Goal: Use online tool/utility: Use online tool/utility

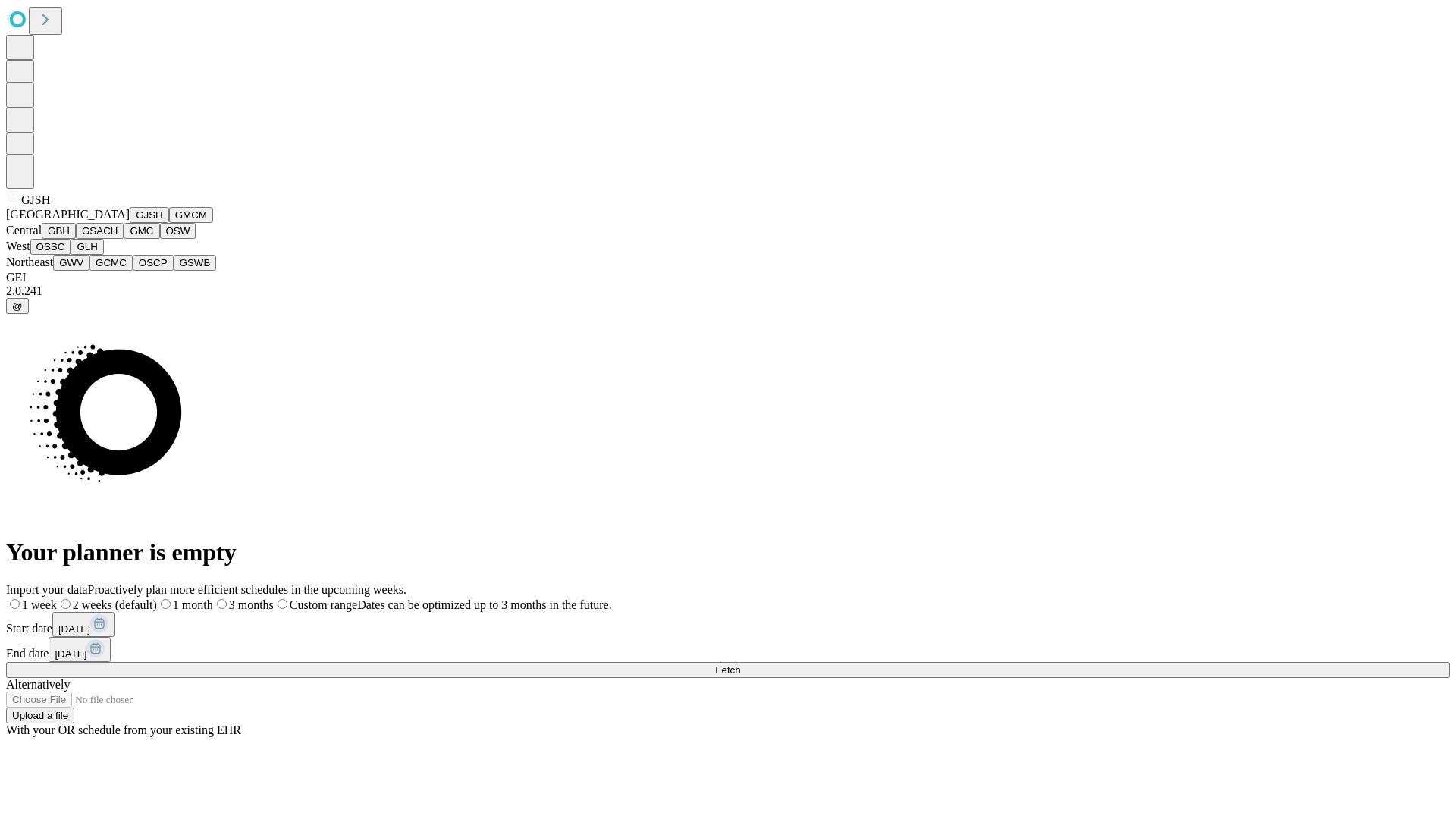
click at [130, 223] on button "GJSH" at bounding box center [149, 215] width 40 height 16
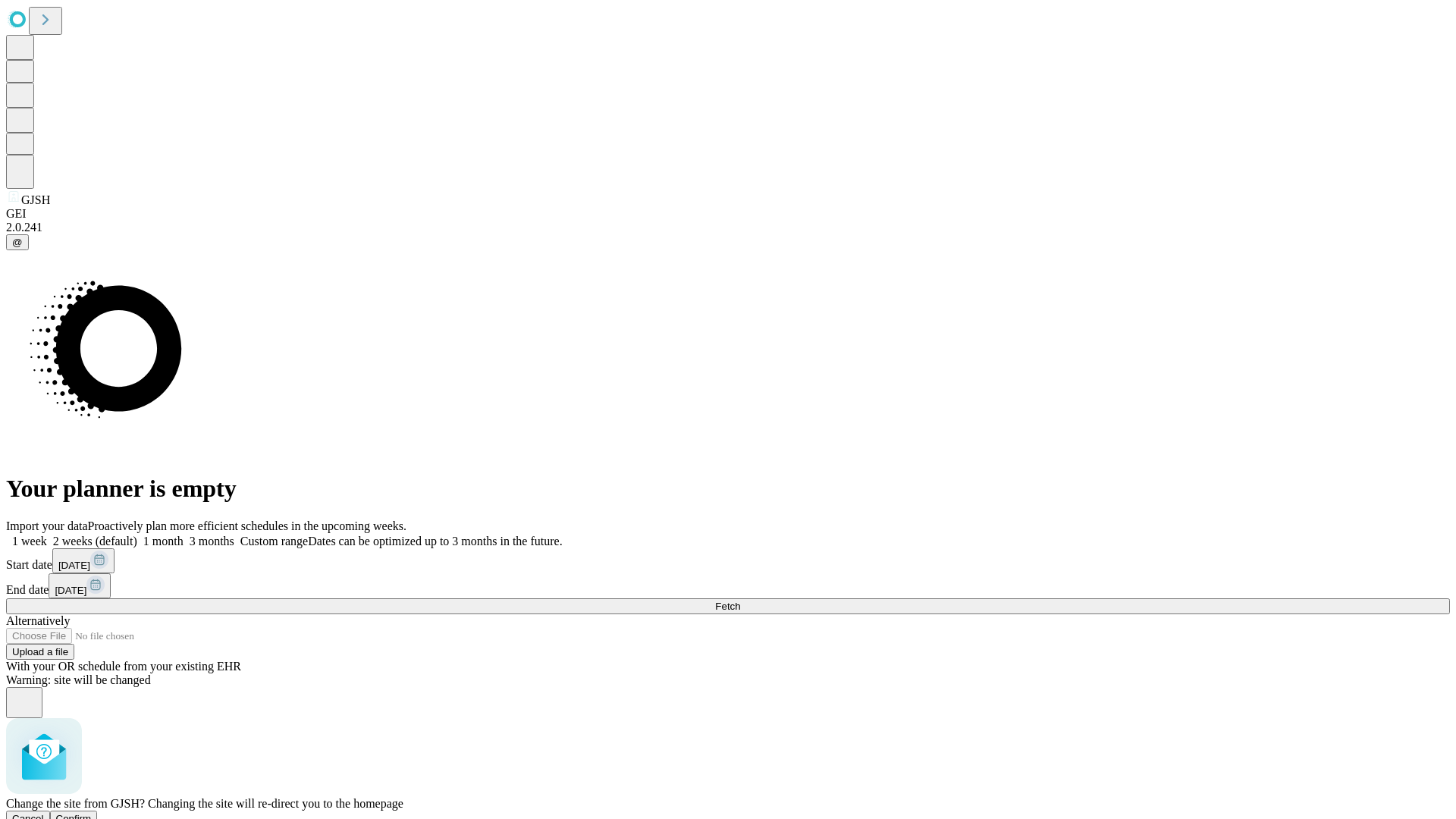
click at [92, 813] on span "Confirm" at bounding box center [73, 819] width 35 height 12
click at [183, 535] on label "1 month" at bounding box center [160, 542] width 46 height 13
click at [740, 601] on span "Fetch" at bounding box center [727, 607] width 25 height 12
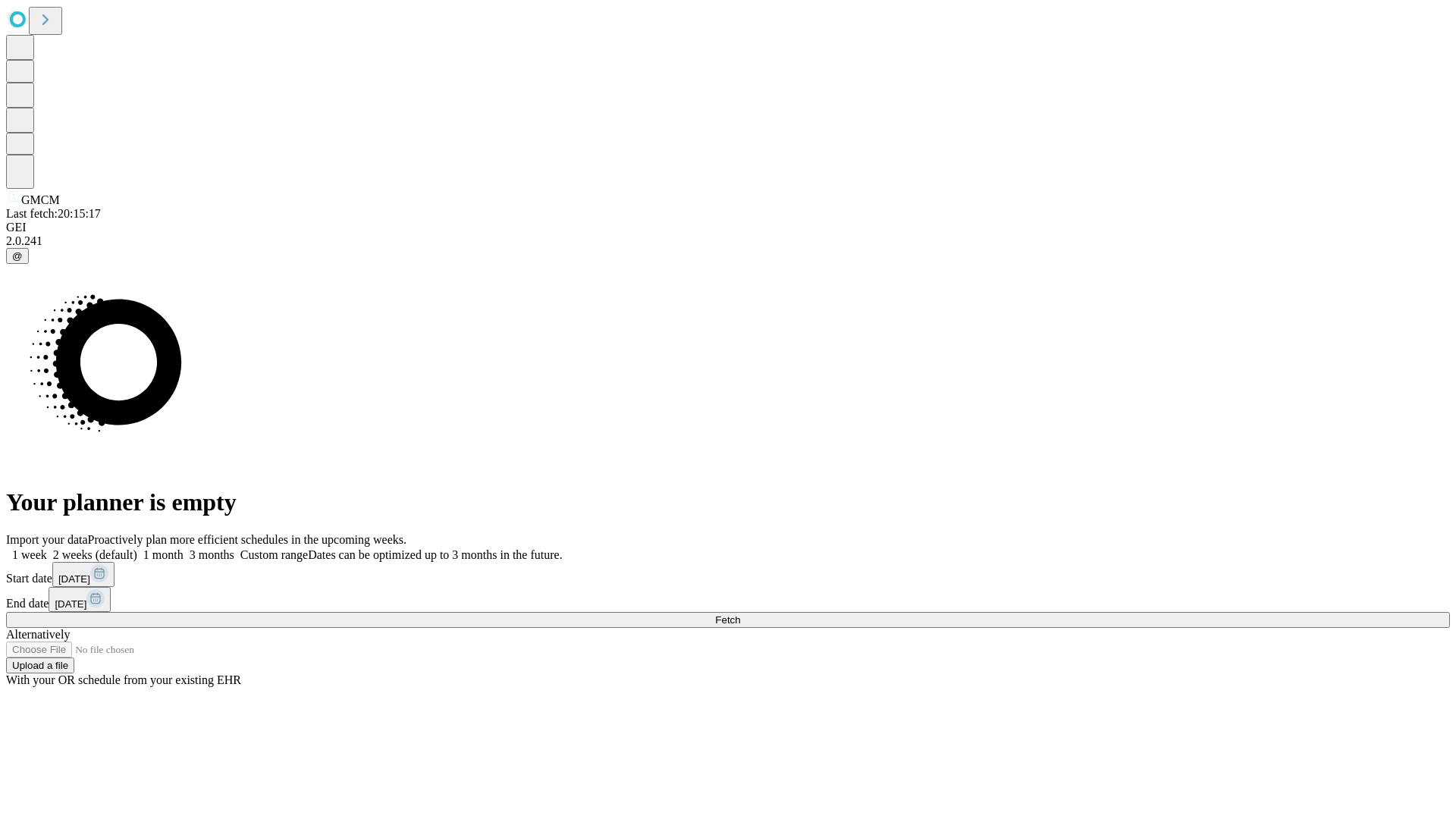
click at [183, 548] on label "1 month" at bounding box center [160, 555] width 46 height 13
click at [740, 614] on span "Fetch" at bounding box center [727, 620] width 25 height 12
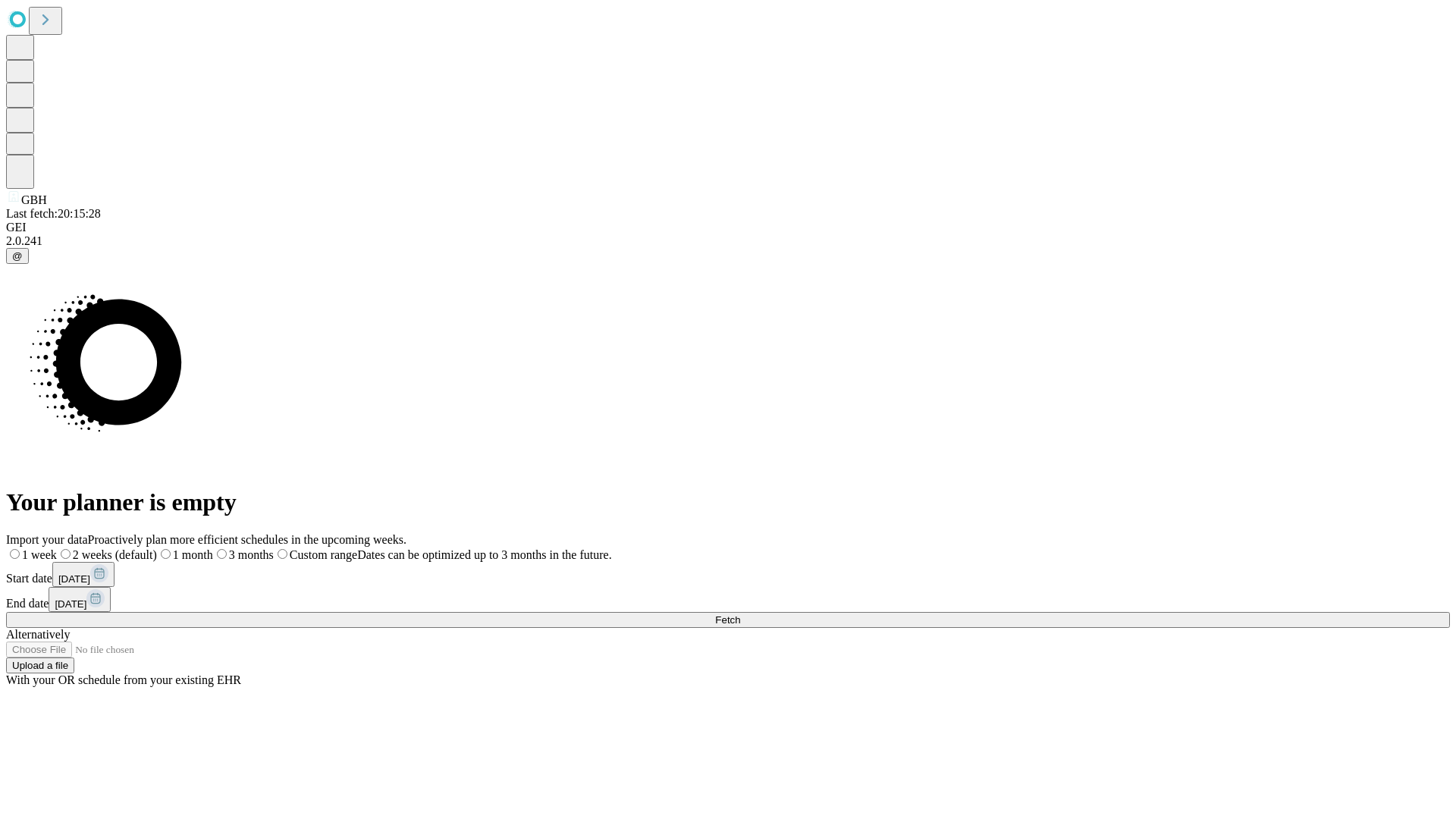
click at [213, 548] on label "1 month" at bounding box center [185, 555] width 56 height 13
click at [740, 614] on span "Fetch" at bounding box center [727, 620] width 25 height 12
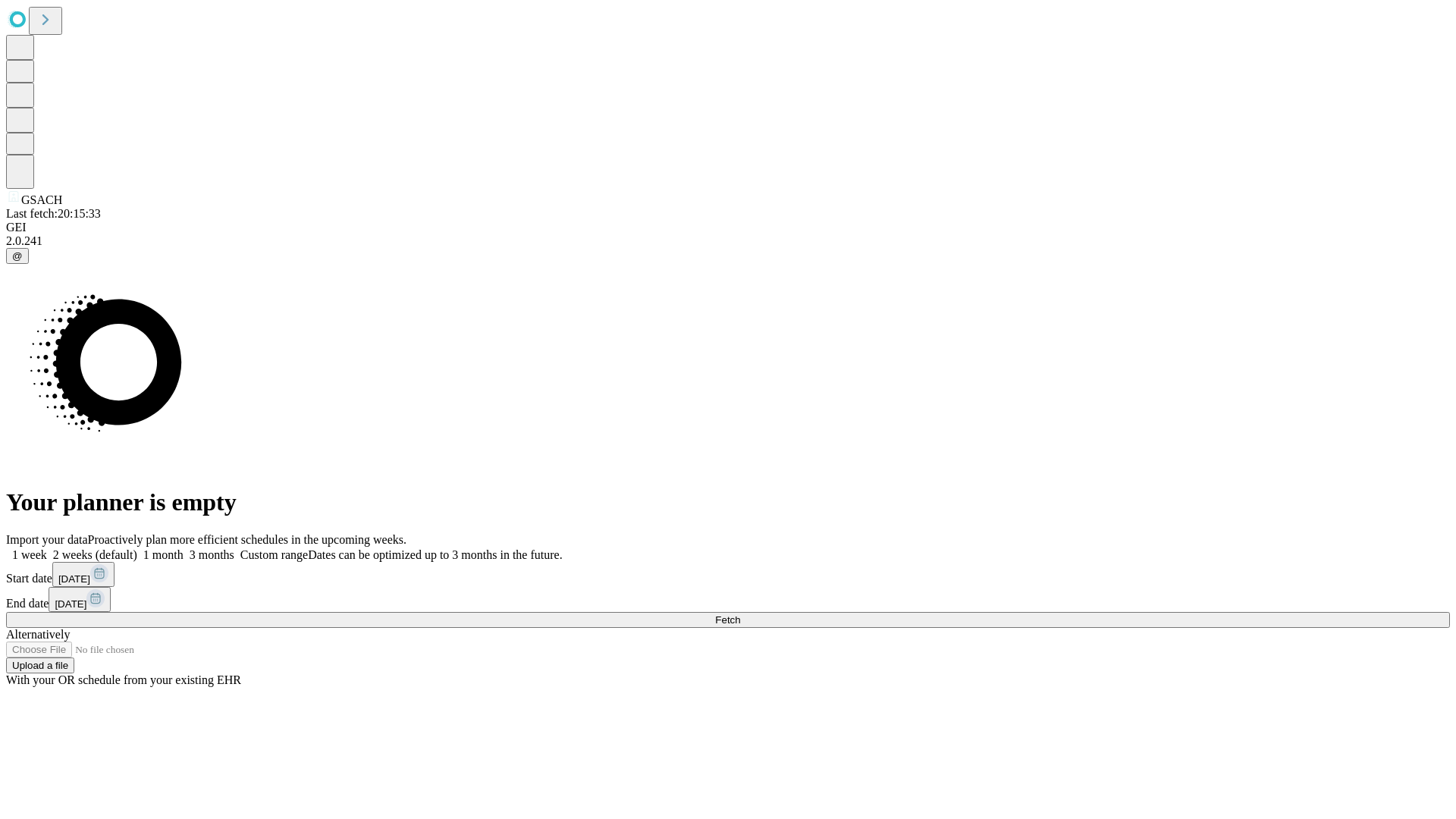
click at [183, 548] on label "1 month" at bounding box center [160, 555] width 46 height 13
click at [740, 614] on span "Fetch" at bounding box center [727, 620] width 25 height 12
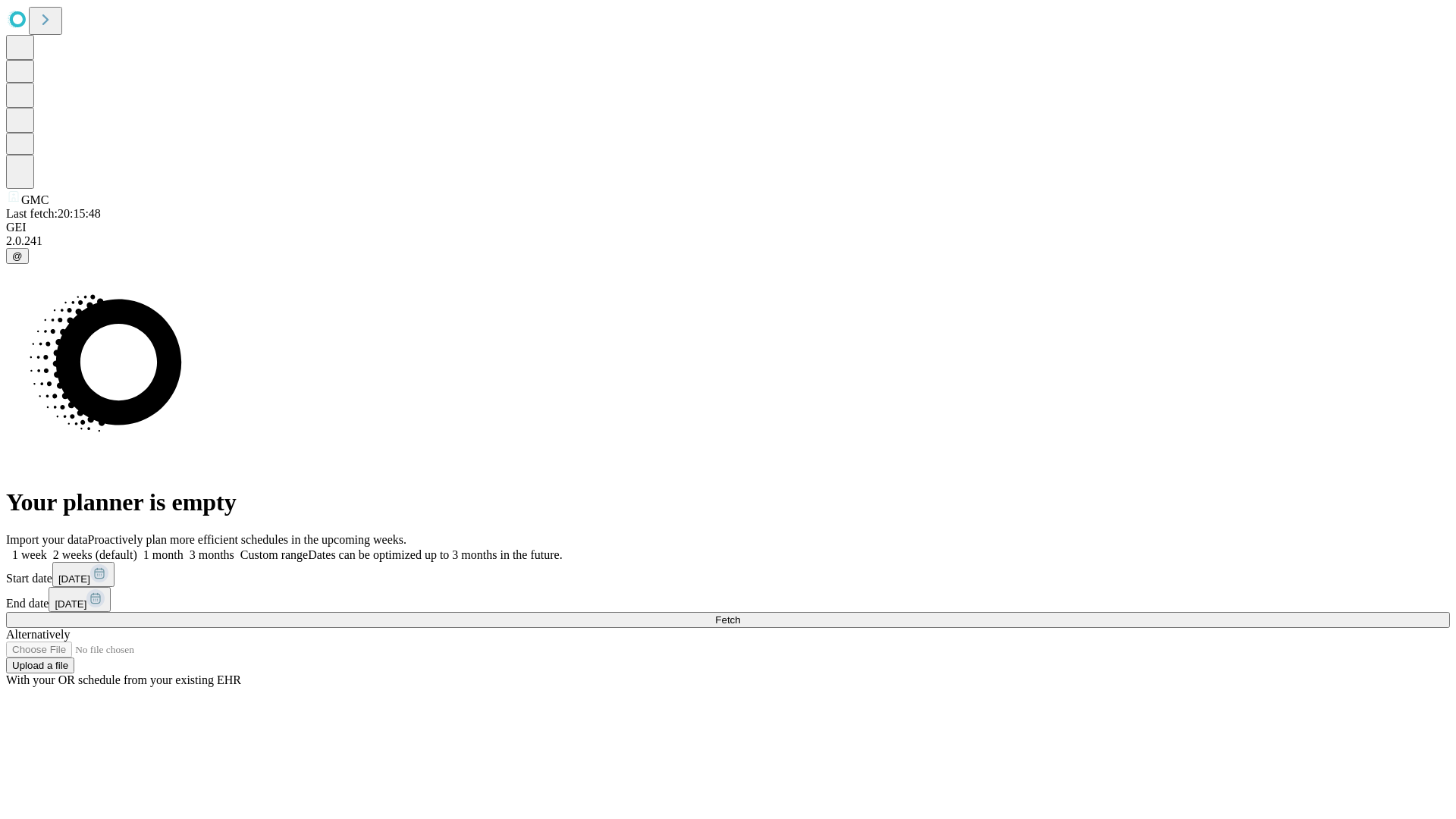
click at [183, 548] on label "1 month" at bounding box center [160, 555] width 46 height 13
click at [740, 614] on span "Fetch" at bounding box center [727, 620] width 25 height 12
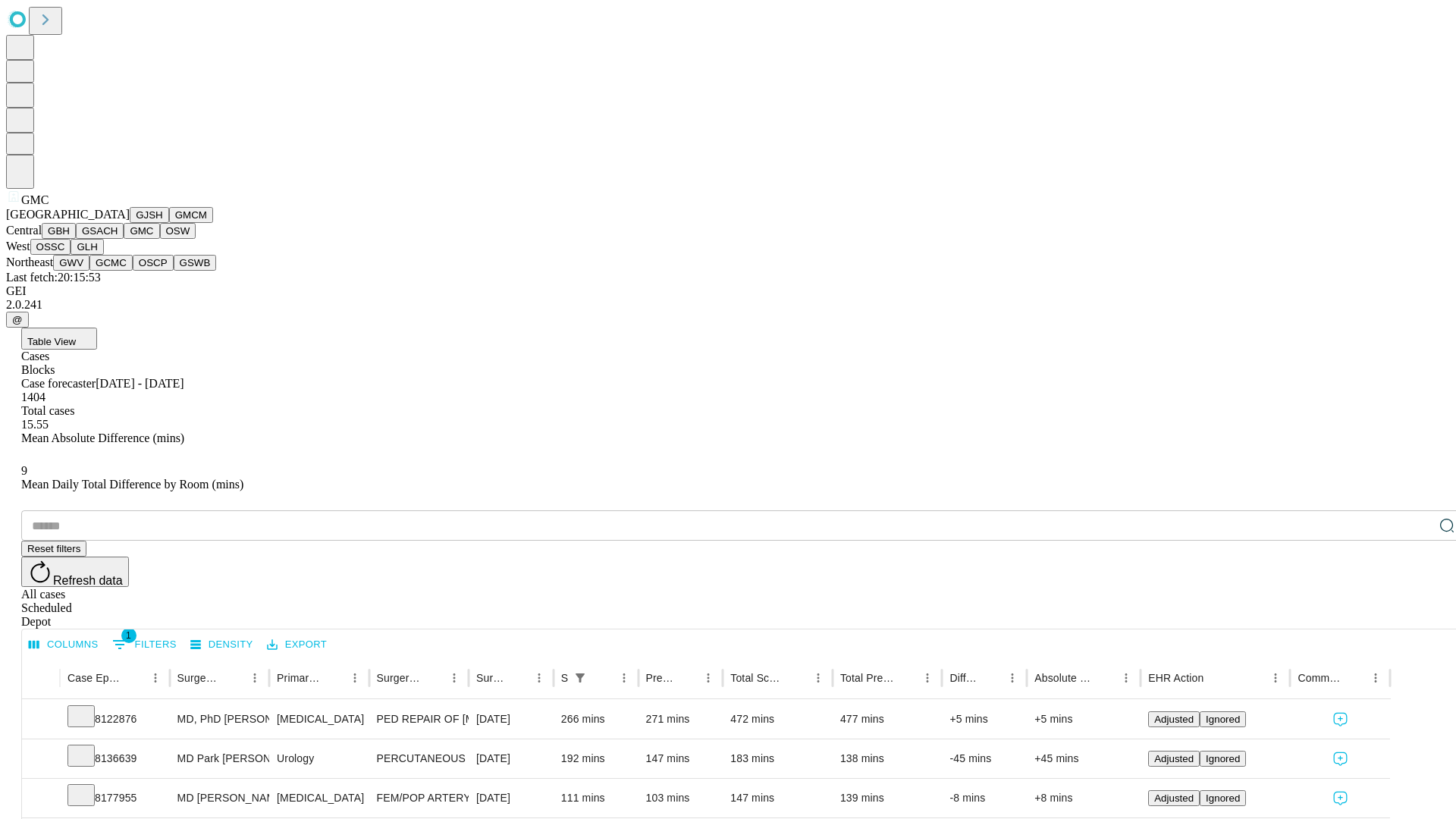
click at [160, 239] on button "OSW" at bounding box center [178, 230] width 36 height 16
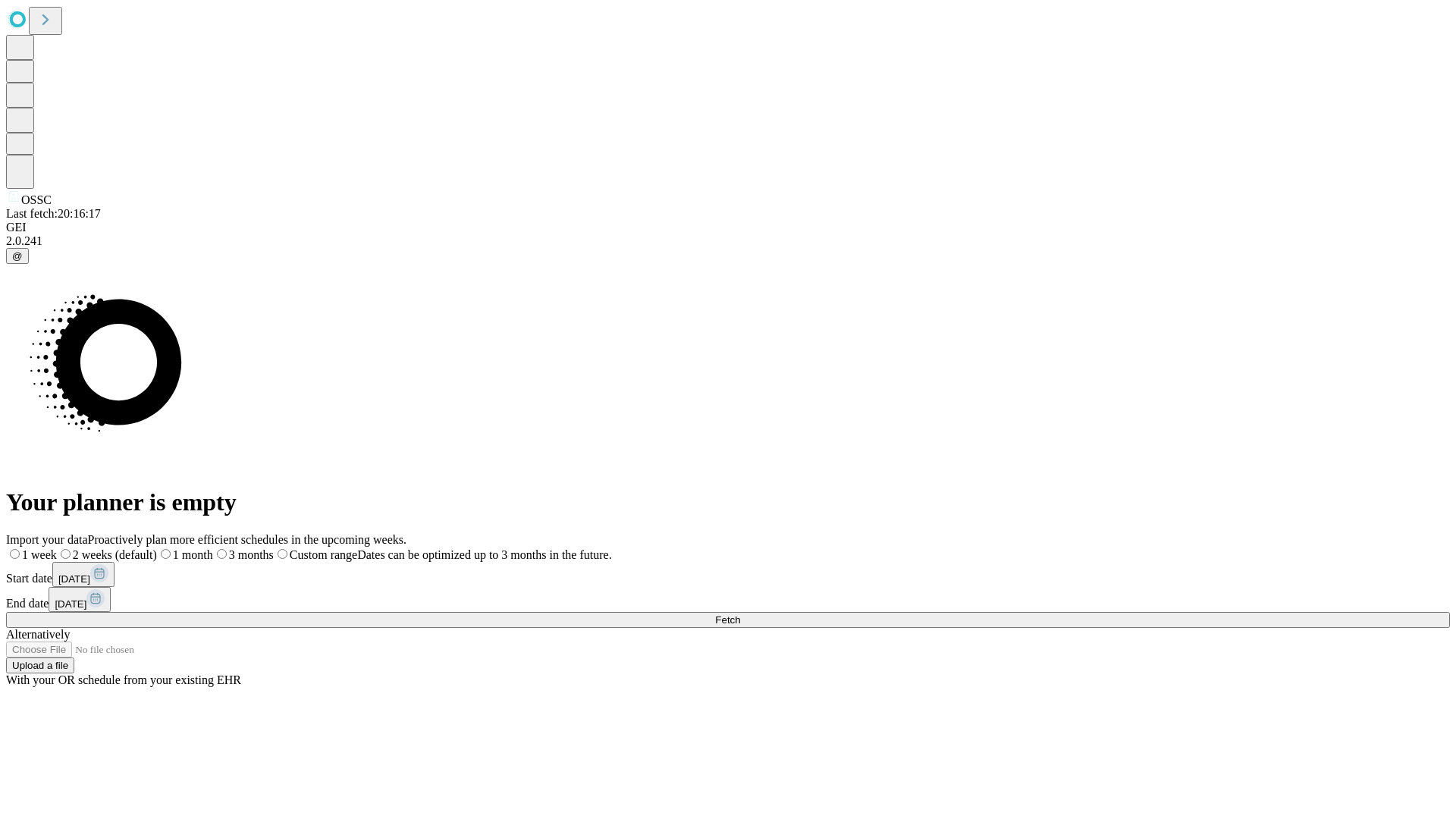
click at [213, 548] on label "1 month" at bounding box center [185, 555] width 56 height 13
click at [740, 614] on span "Fetch" at bounding box center [727, 620] width 25 height 12
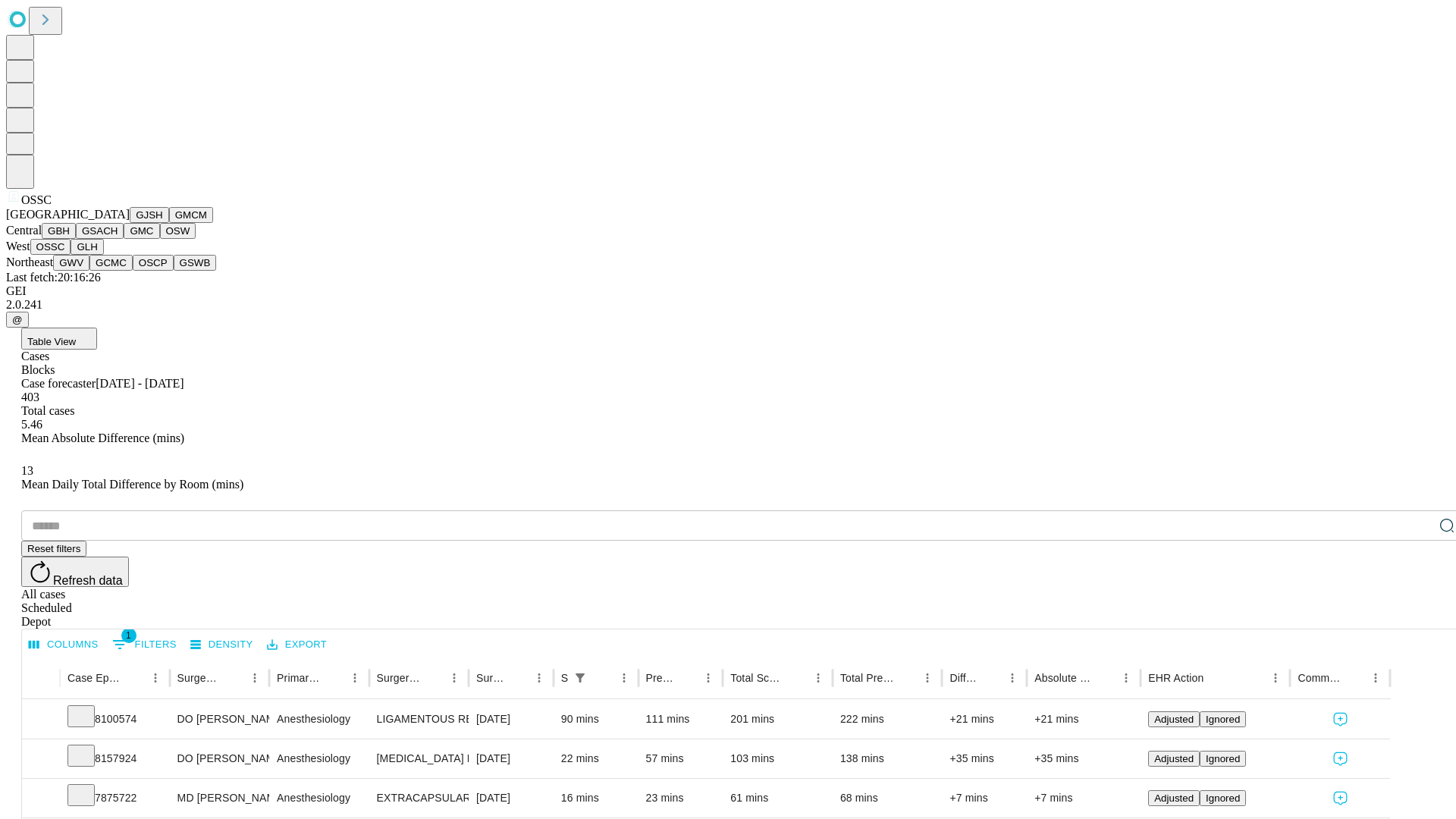
click at [103, 255] on button "GLH" at bounding box center [87, 246] width 33 height 16
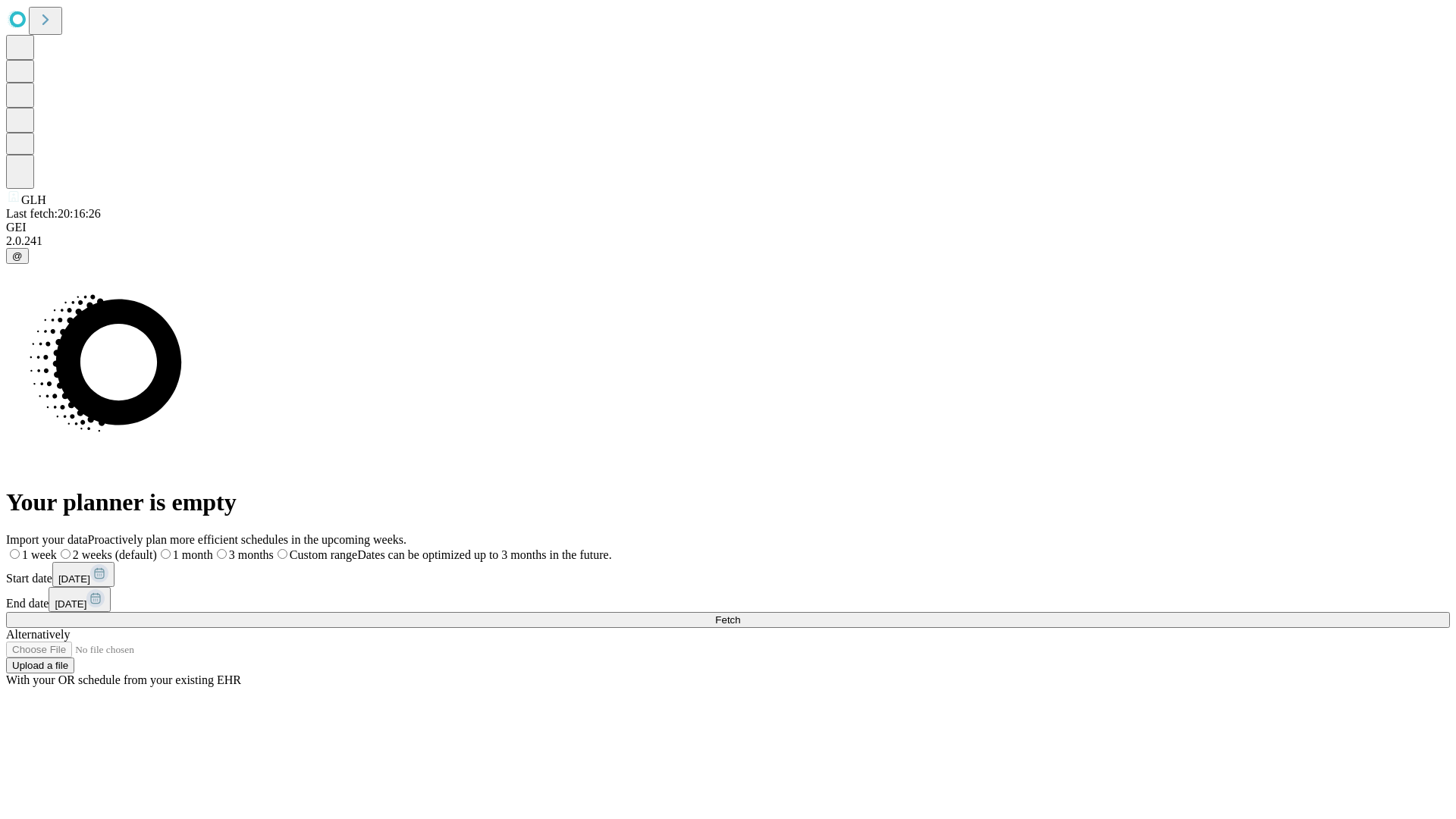
click at [213, 548] on label "1 month" at bounding box center [185, 555] width 56 height 13
click at [740, 614] on span "Fetch" at bounding box center [727, 620] width 25 height 12
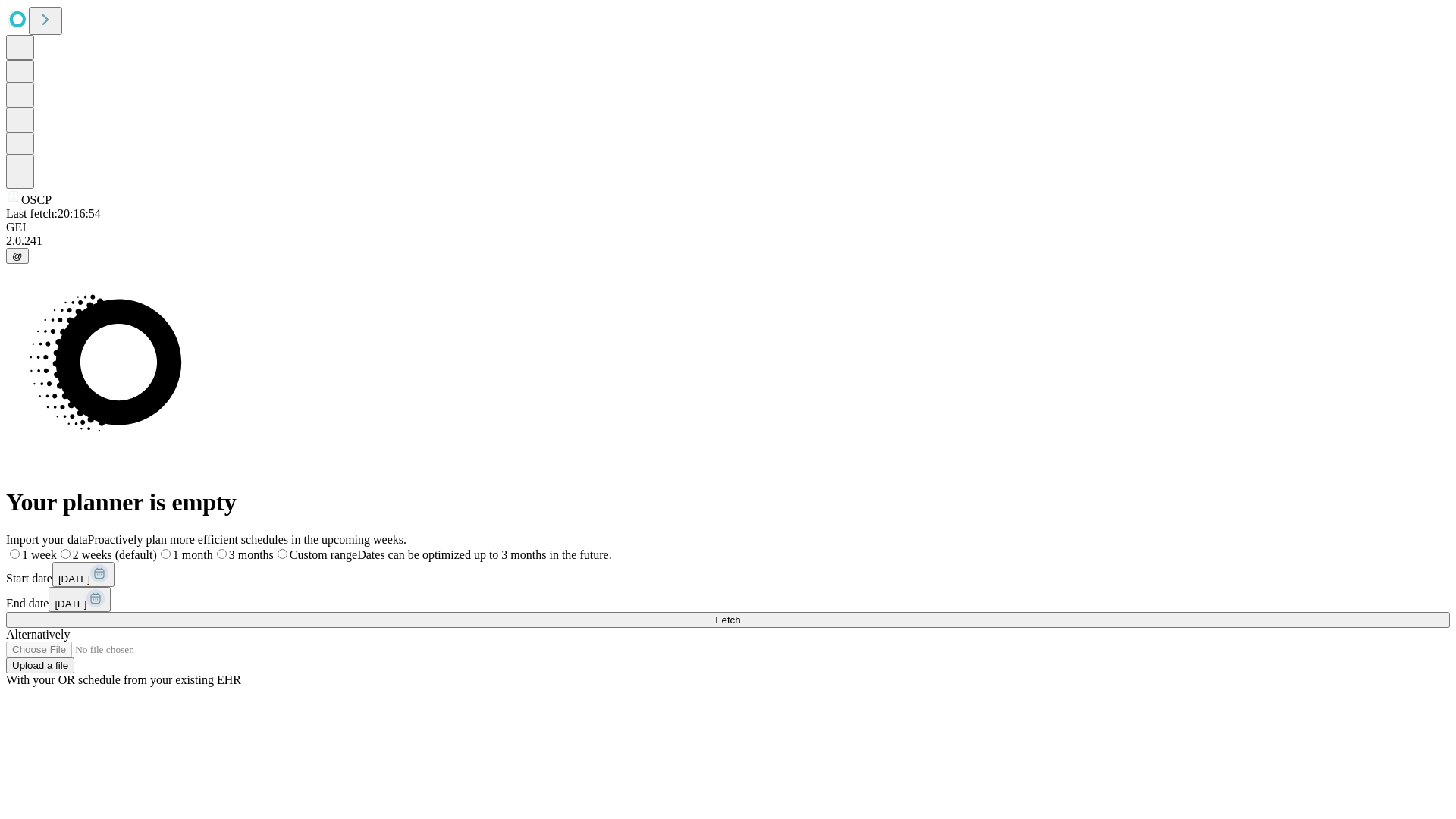
click at [213, 548] on label "1 month" at bounding box center [185, 555] width 56 height 13
click at [740, 614] on span "Fetch" at bounding box center [727, 620] width 25 height 12
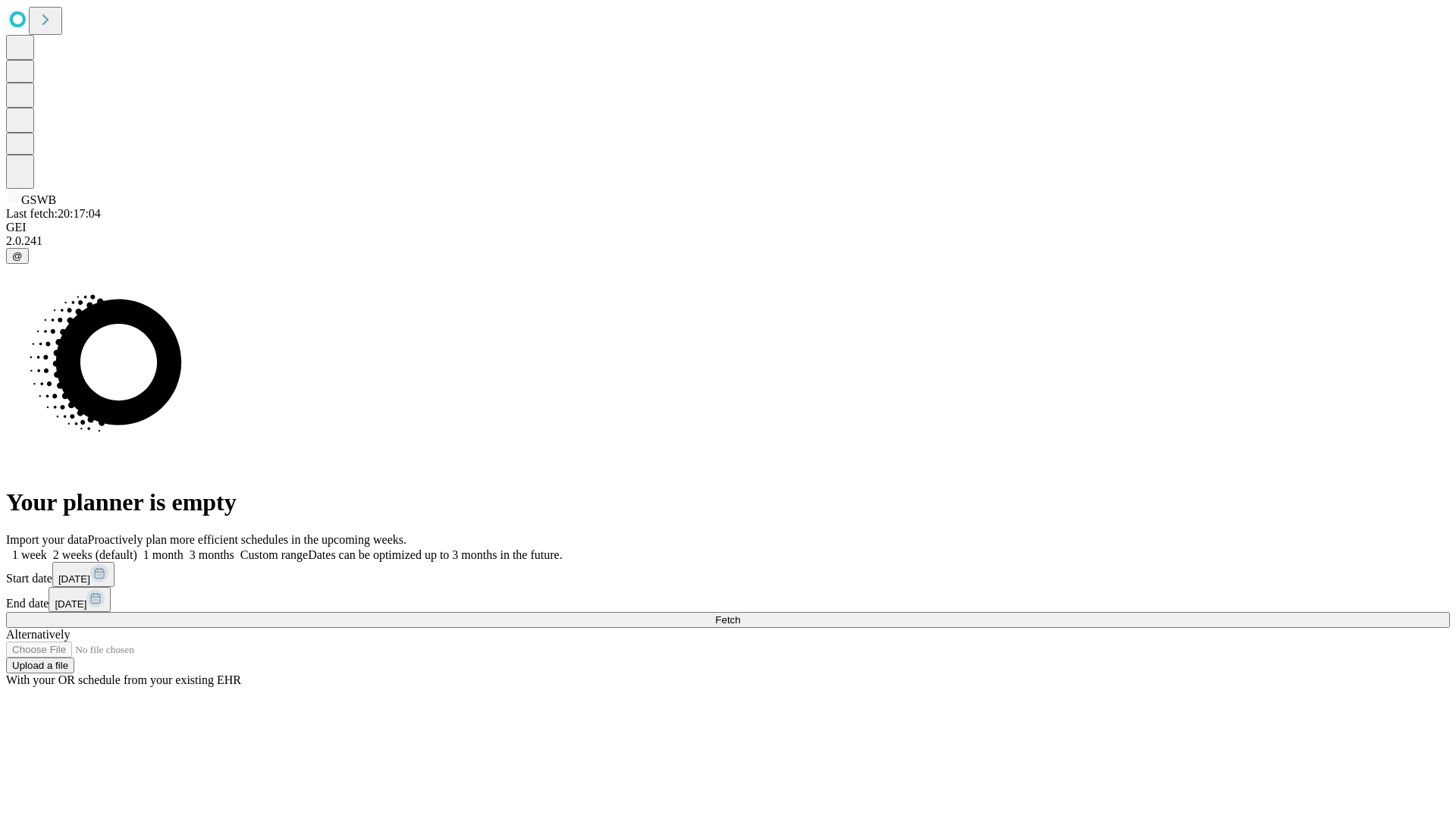
click at [183, 548] on label "1 month" at bounding box center [160, 555] width 46 height 13
click at [740, 614] on span "Fetch" at bounding box center [727, 620] width 25 height 12
